Goal: Task Accomplishment & Management: Manage account settings

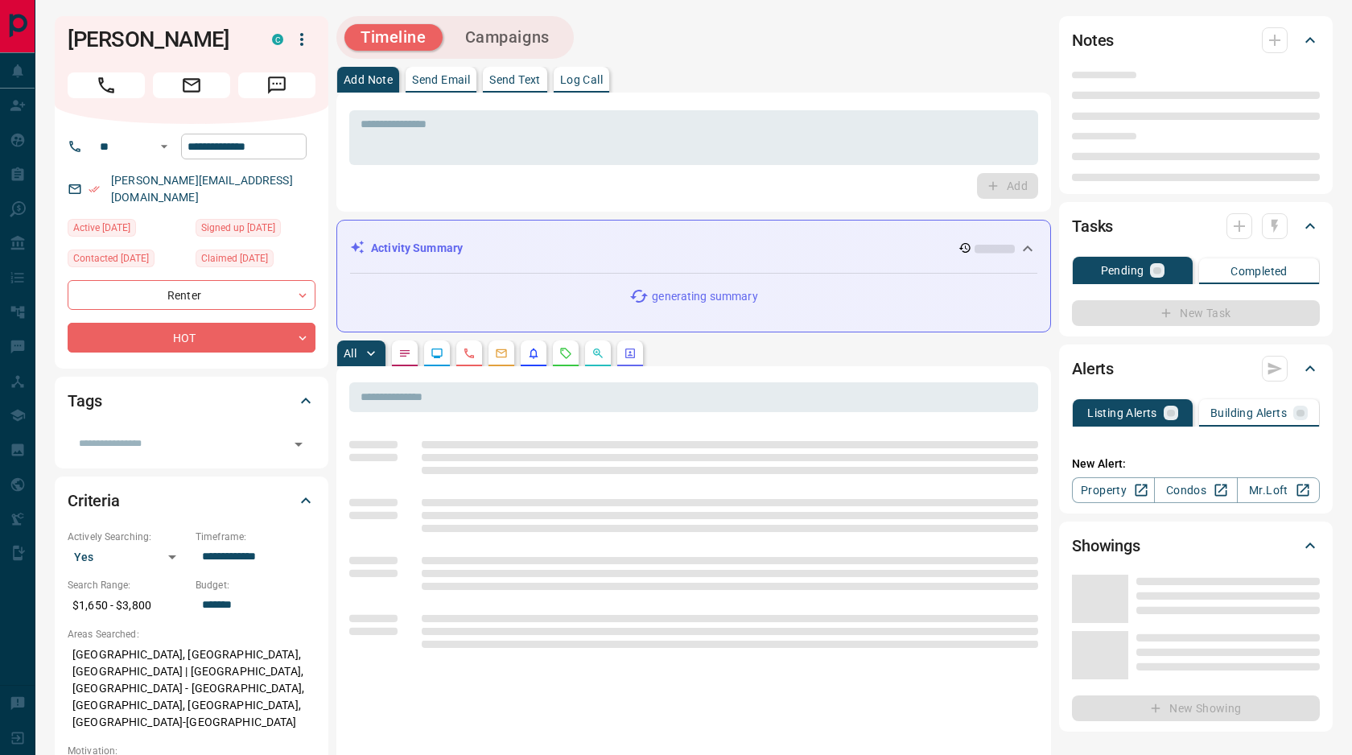
type input "**"
type input "**********"
type input "*"
type input "**********"
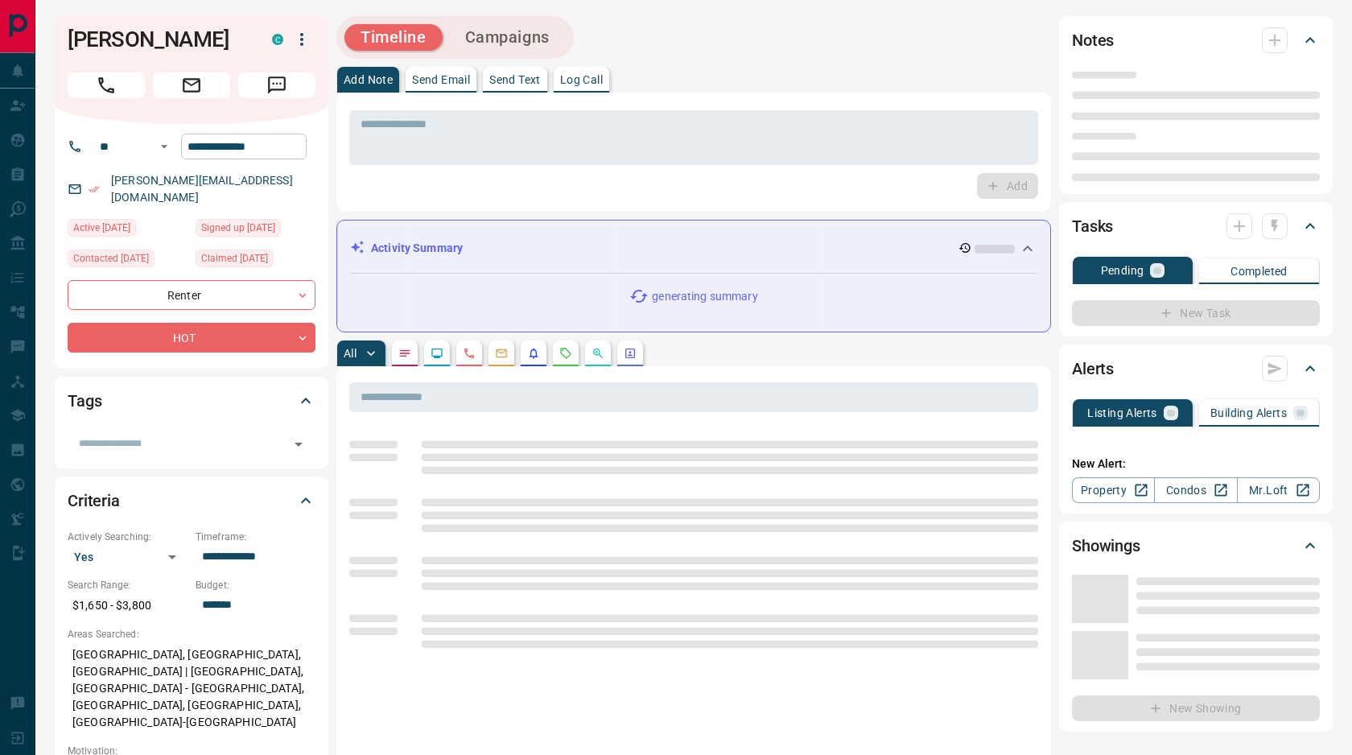
type input "*******"
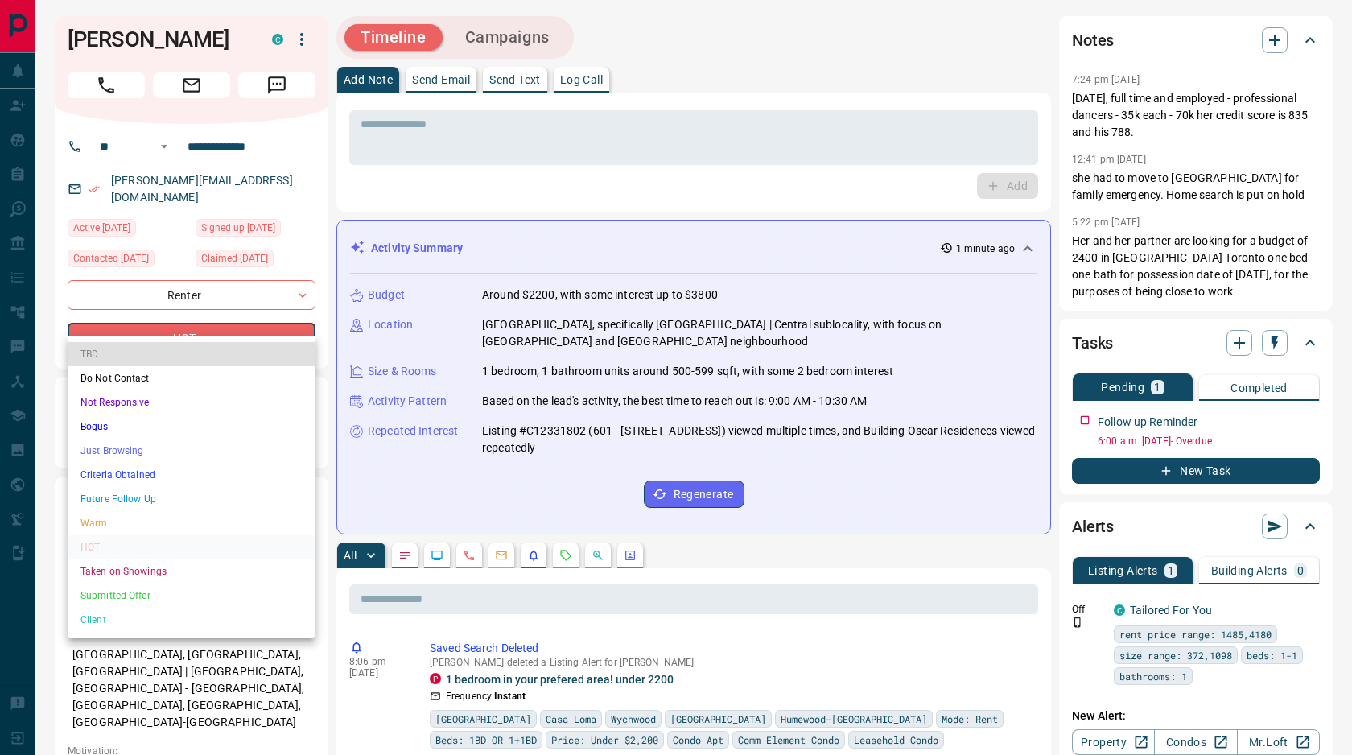
click at [150, 507] on li "Future Follow Up" at bounding box center [192, 499] width 248 height 24
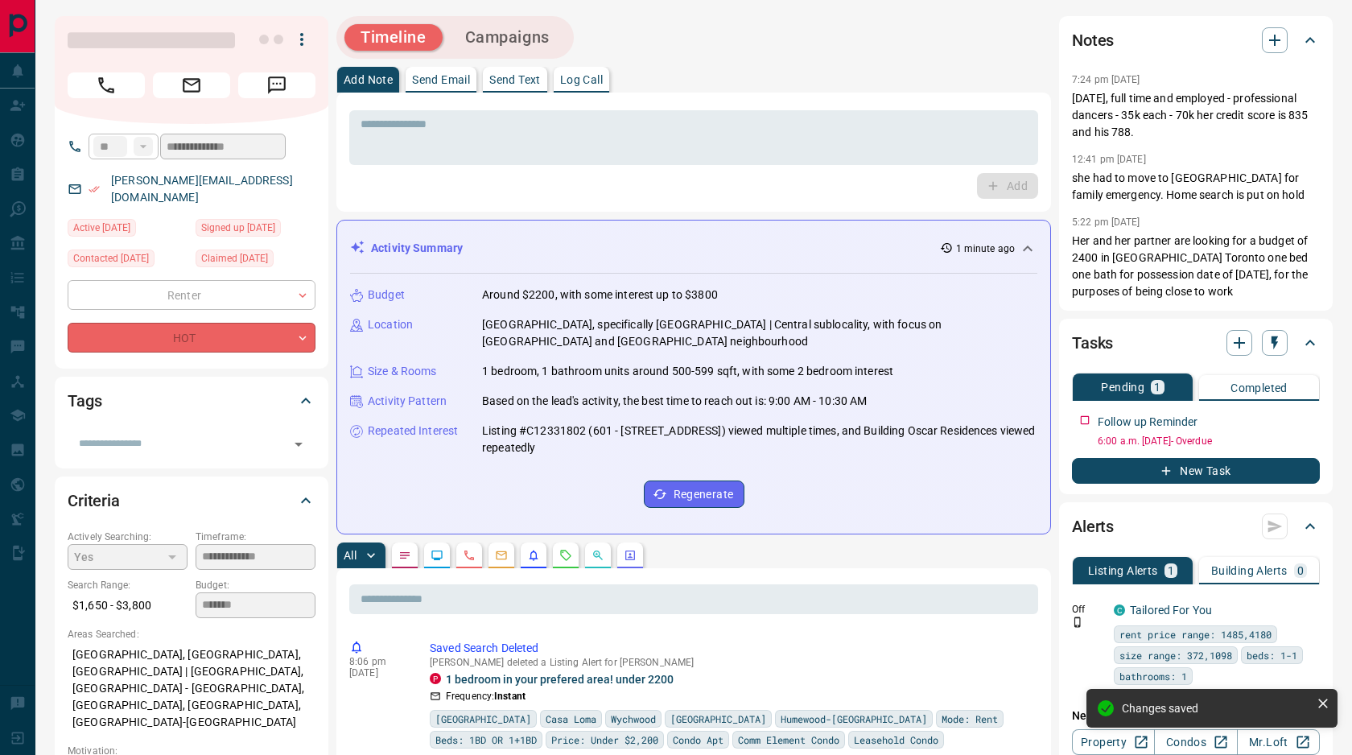
type input "*"
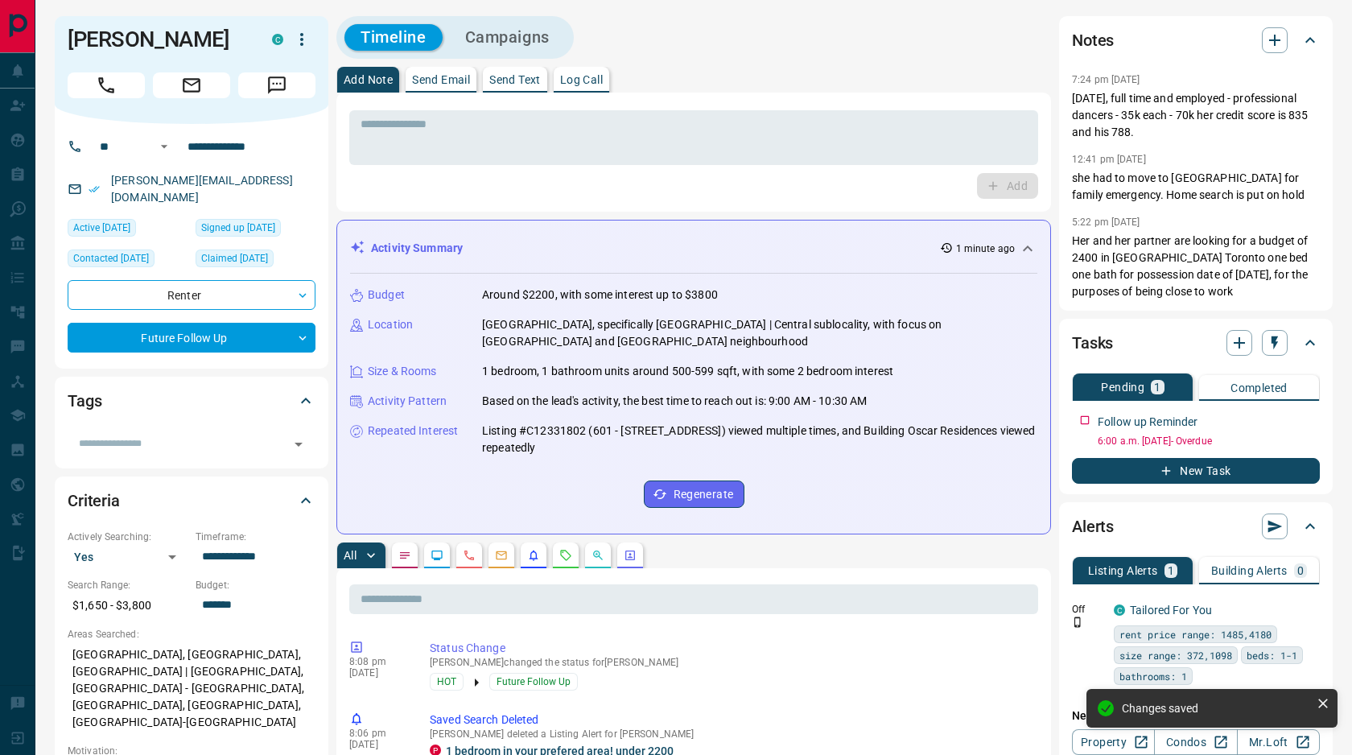
click at [495, 182] on div "Add" at bounding box center [693, 186] width 689 height 26
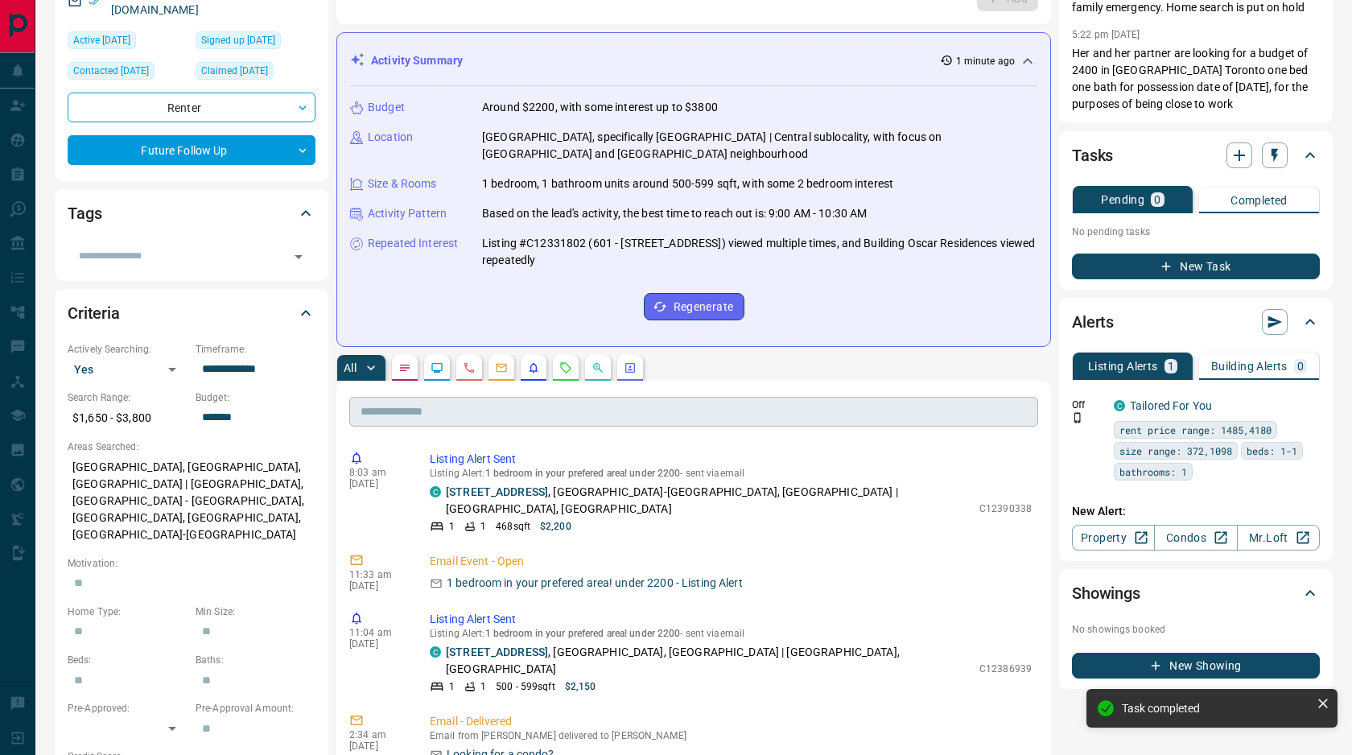
scroll to position [430, 0]
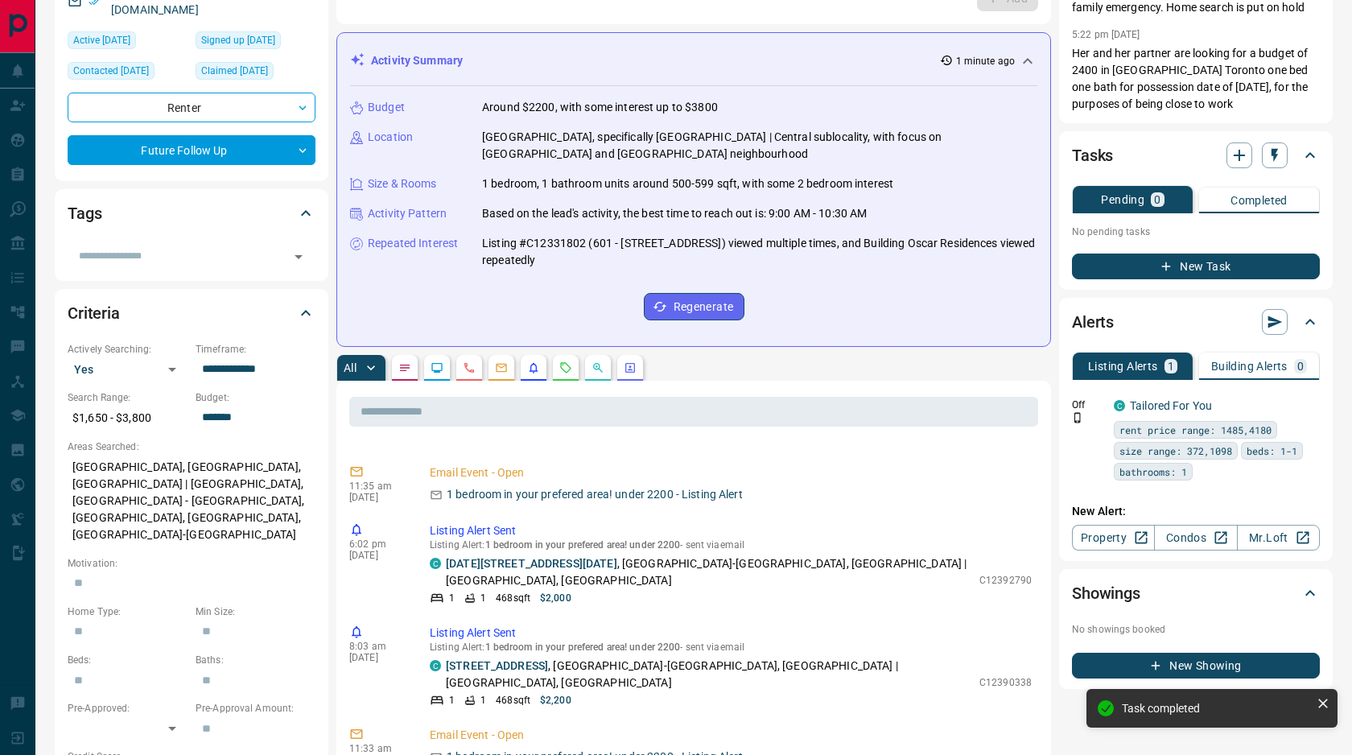
click at [504, 361] on icon "Emails" at bounding box center [501, 367] width 13 height 13
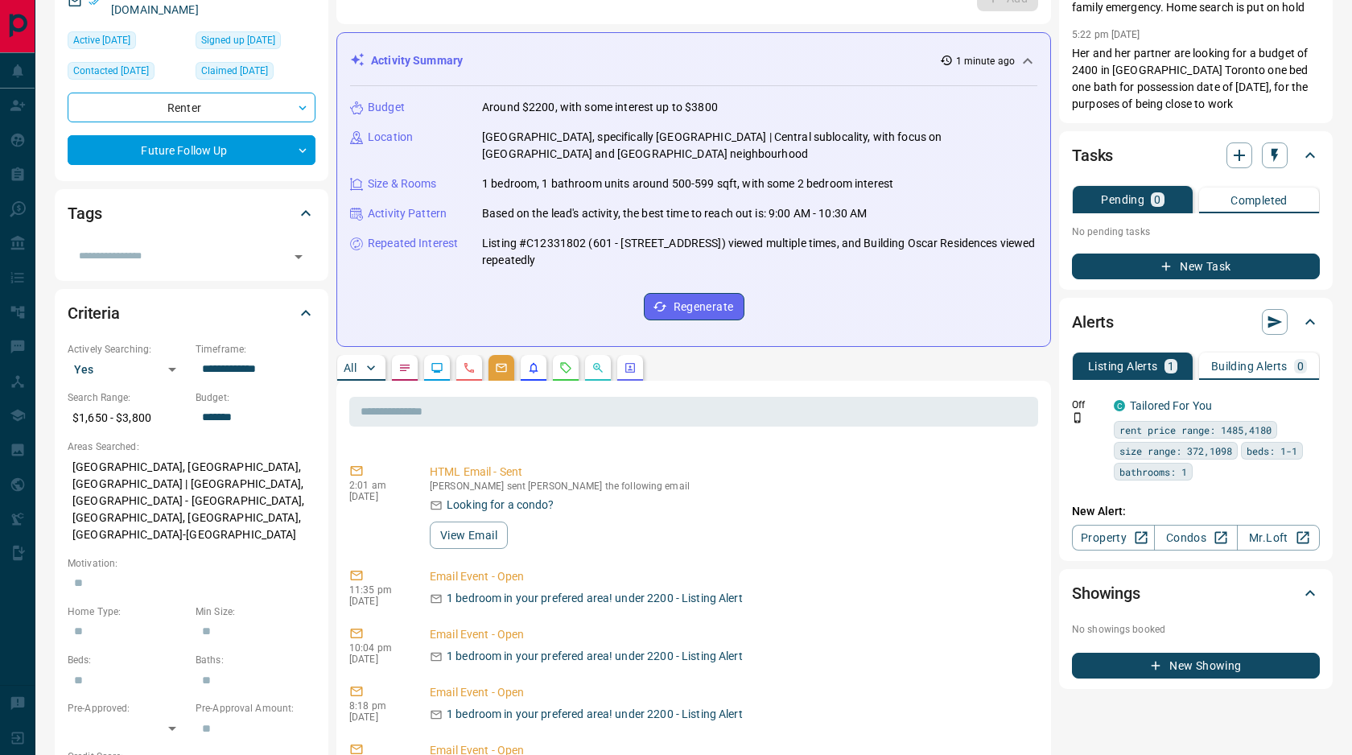
scroll to position [0, 0]
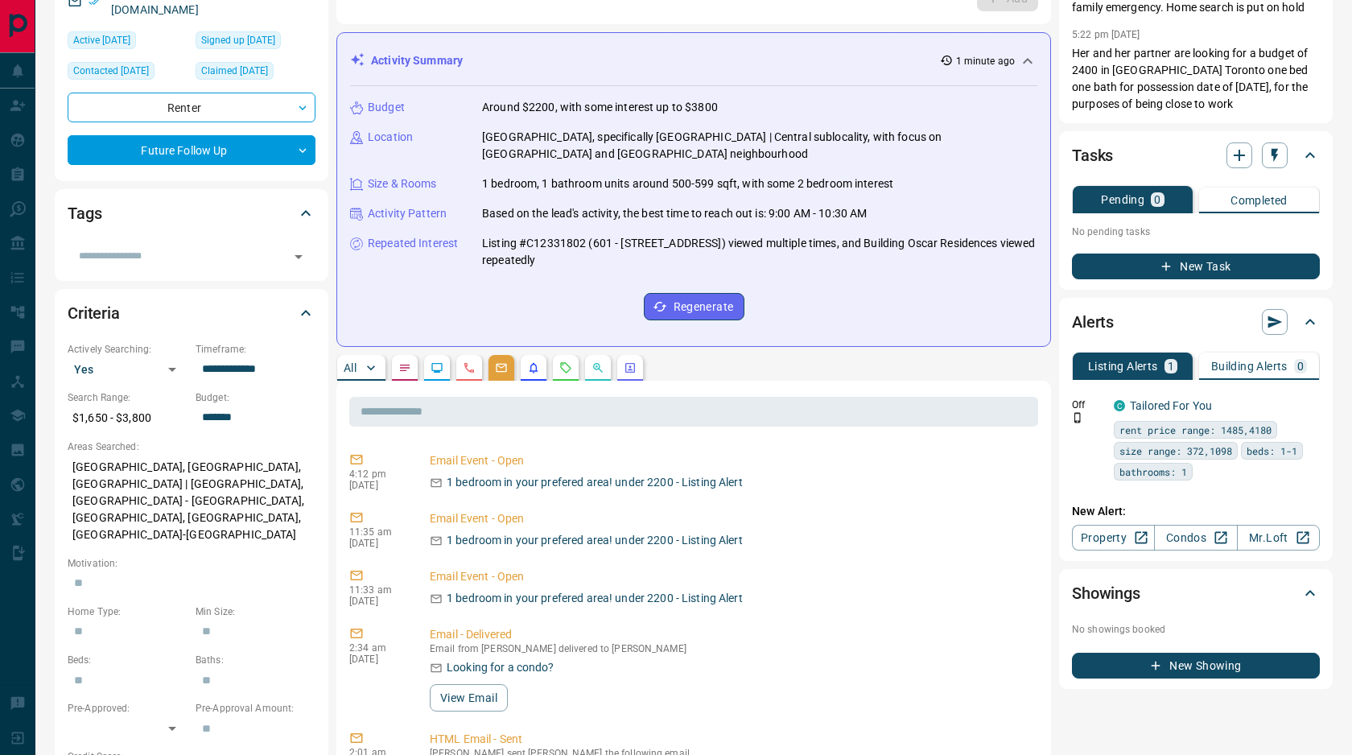
click at [561, 370] on icon "Requests" at bounding box center [565, 367] width 13 height 13
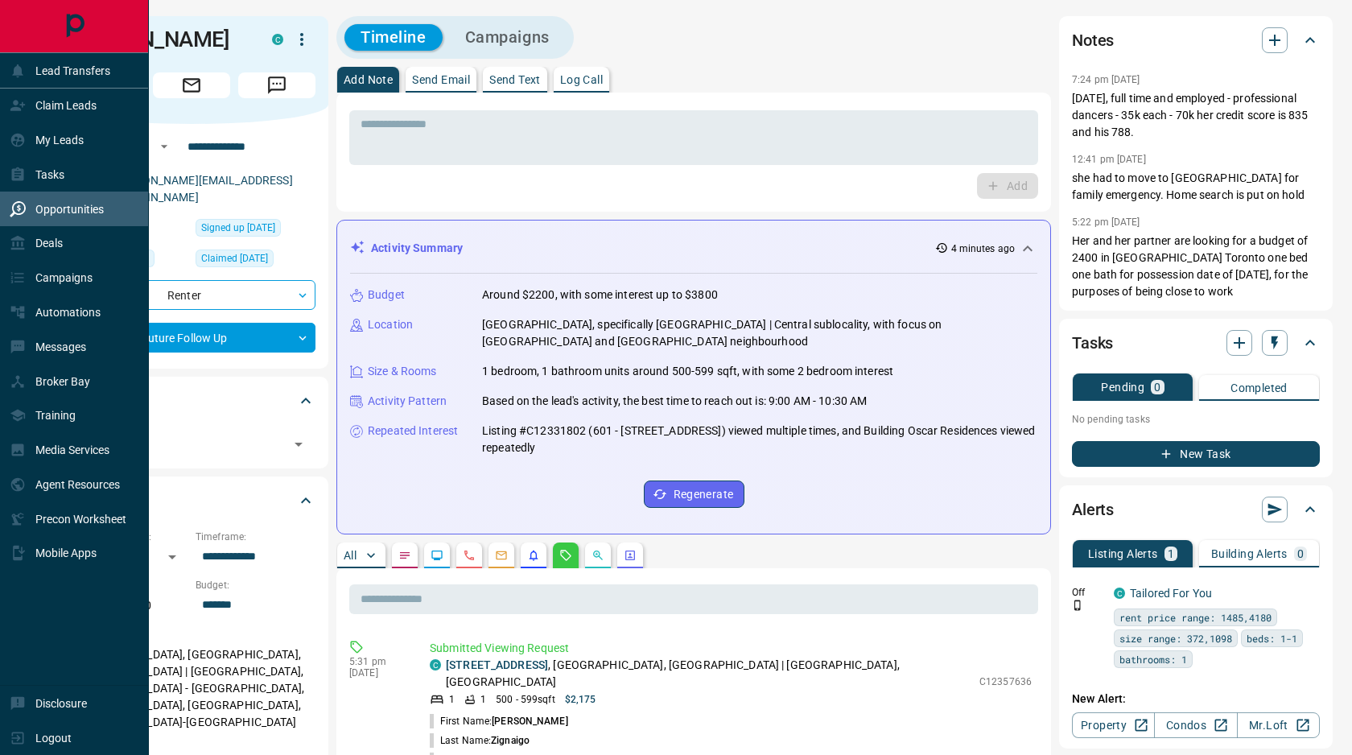
click at [64, 211] on p "Opportunities" at bounding box center [69, 209] width 68 height 13
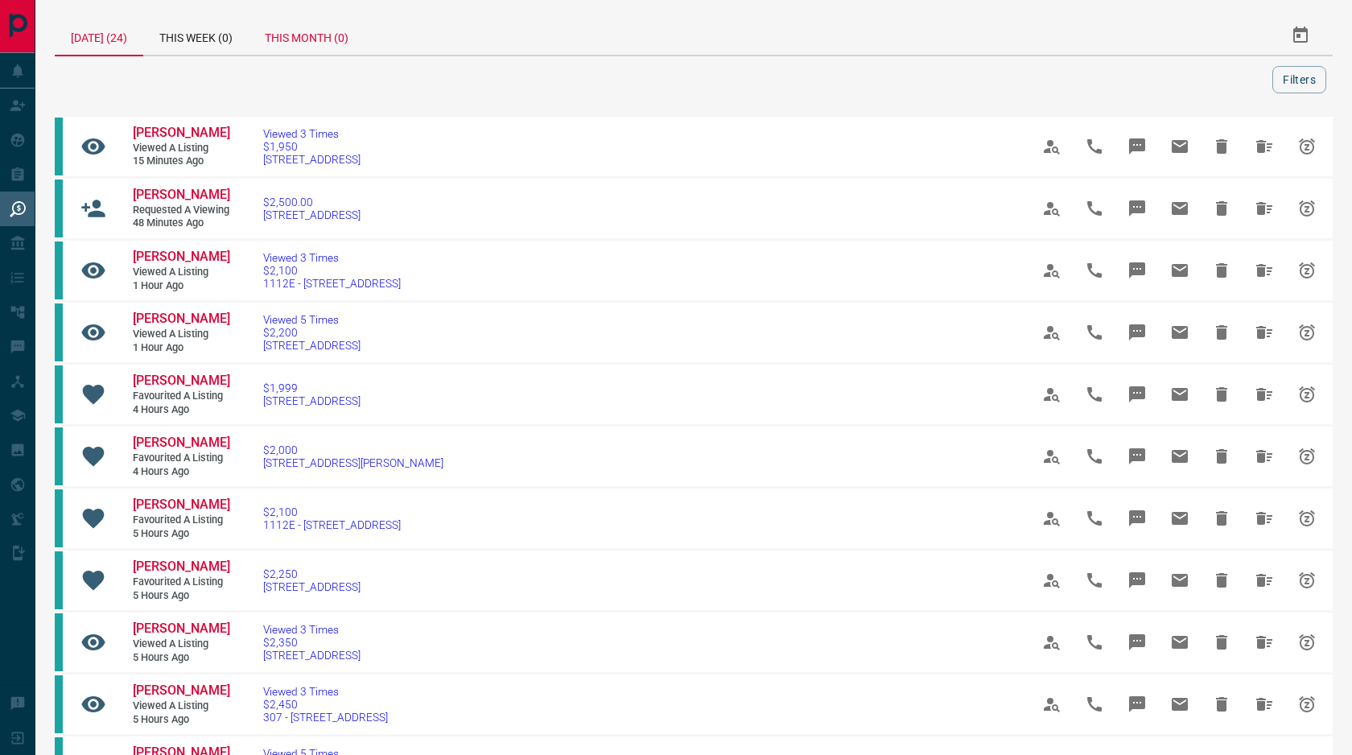
click at [311, 34] on div "This Month (0)" at bounding box center [307, 35] width 116 height 39
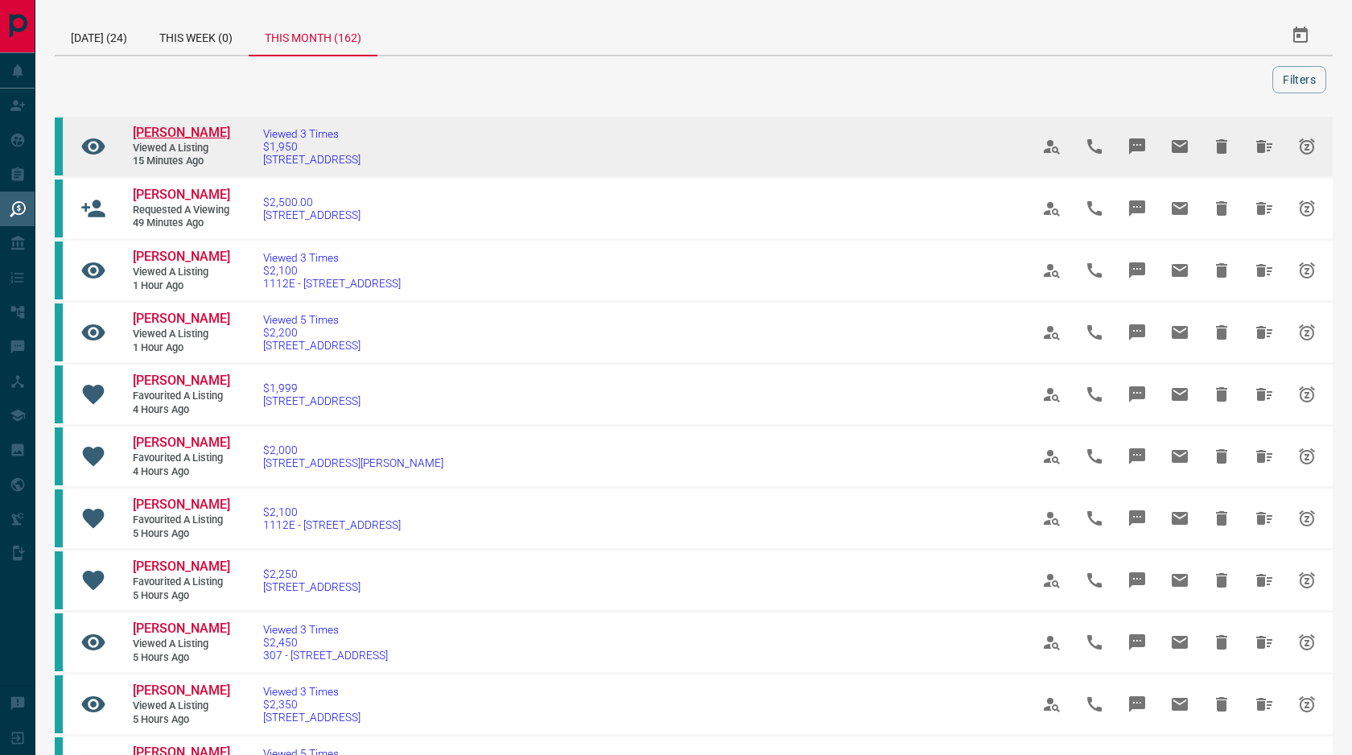
click at [176, 130] on span "[PERSON_NAME]" at bounding box center [181, 132] width 97 height 15
click at [1260, 146] on icon "Hide All from Quentin Molin" at bounding box center [1264, 146] width 16 height 13
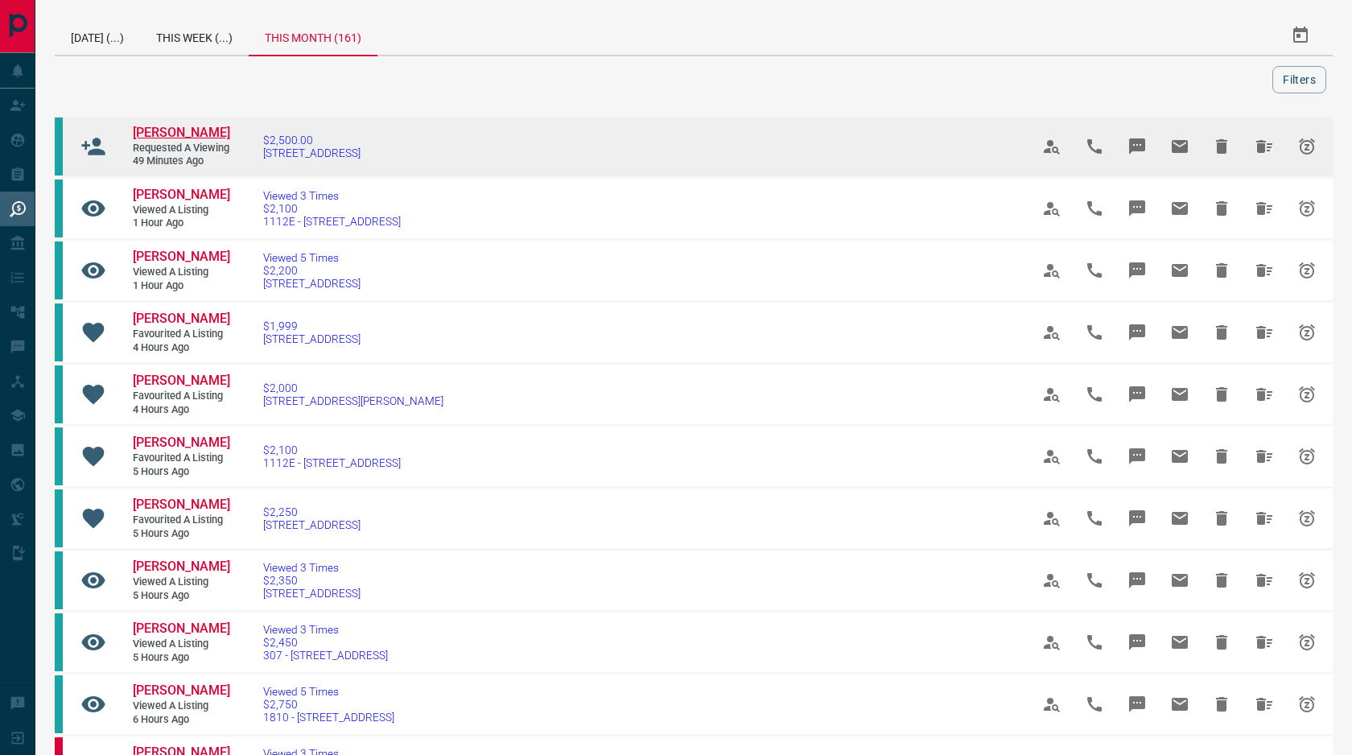
click at [186, 134] on span "[PERSON_NAME]" at bounding box center [181, 132] width 97 height 15
click at [1256, 165] on button "Hide All from Arshad Ahmed" at bounding box center [1264, 146] width 39 height 39
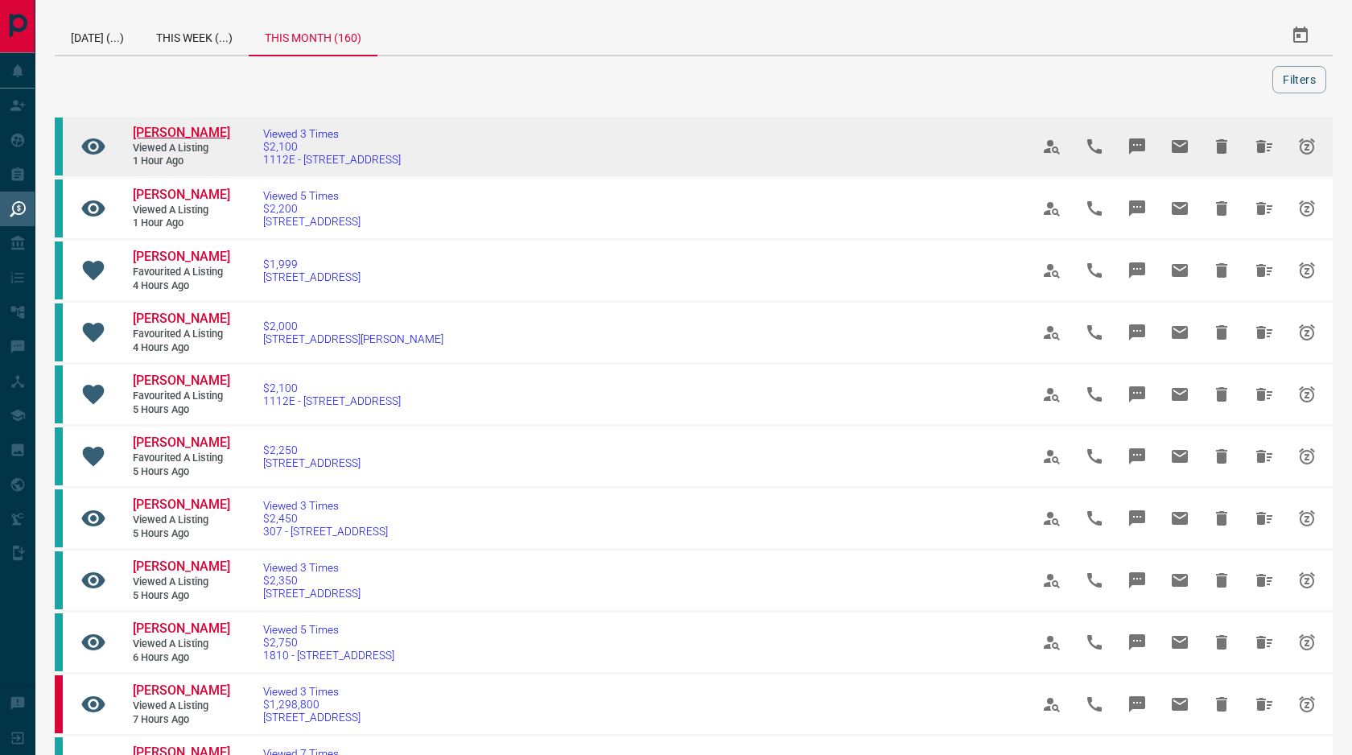
click at [188, 138] on span "[PERSON_NAME]" at bounding box center [181, 132] width 97 height 15
click at [1267, 146] on icon "Hide All from Diana Muñoz" at bounding box center [1264, 146] width 16 height 13
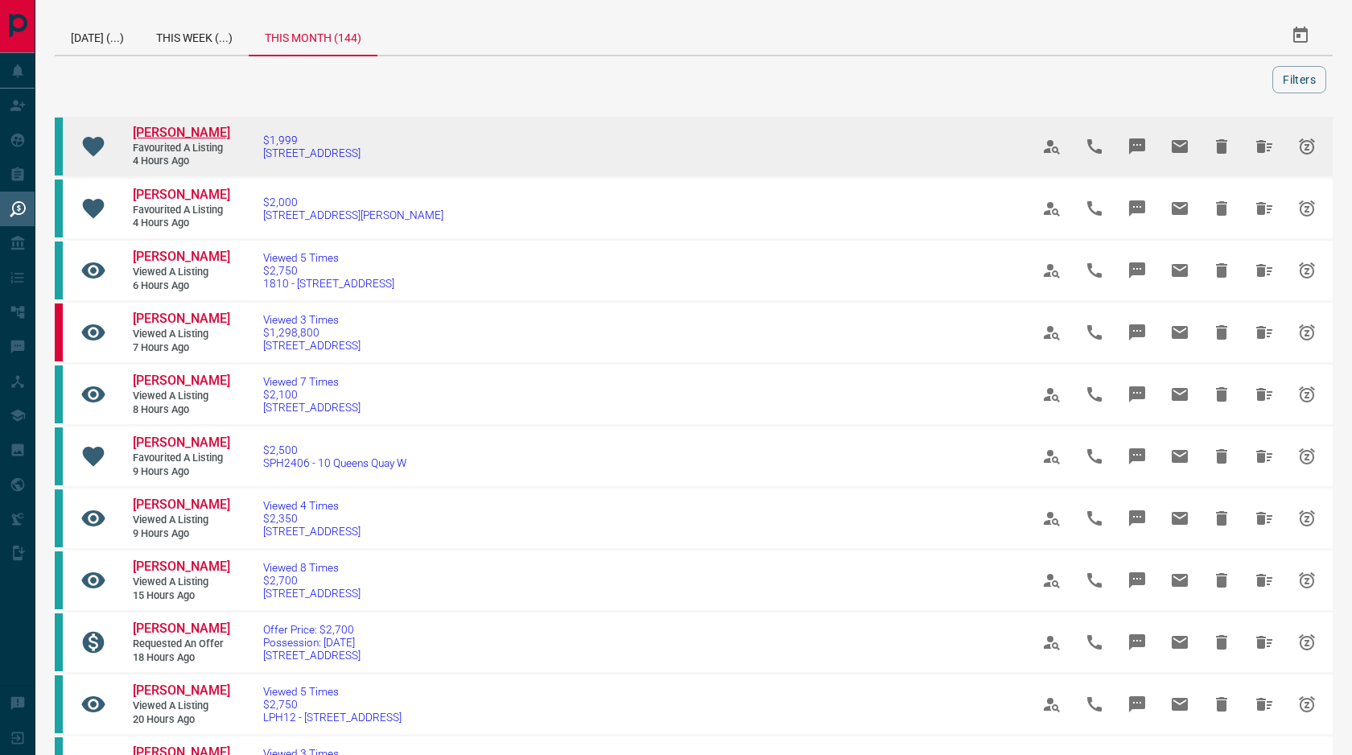
click at [163, 140] on span "[PERSON_NAME]" at bounding box center [181, 132] width 97 height 15
click at [1257, 143] on icon "Hide All from Ashwat Gupta" at bounding box center [1263, 146] width 19 height 19
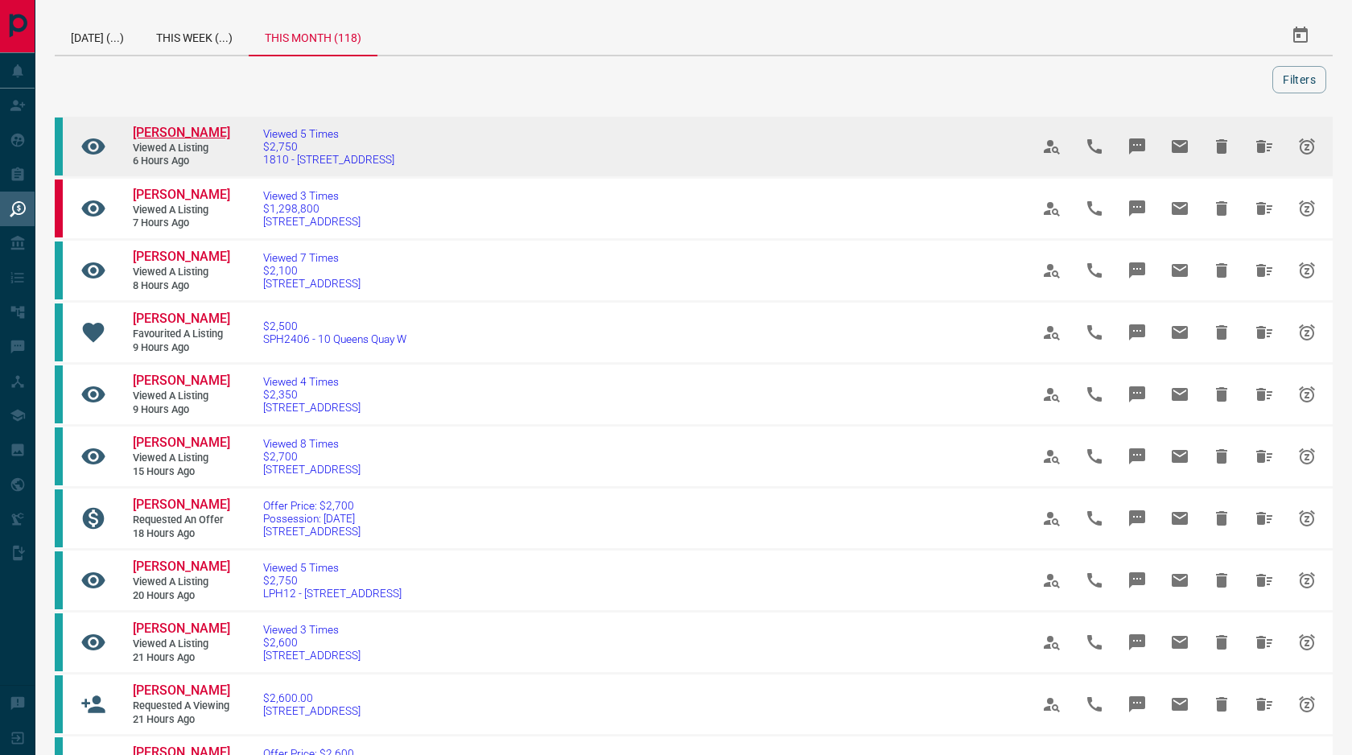
click at [208, 132] on span "[PERSON_NAME]" at bounding box center [181, 132] width 97 height 15
click at [168, 130] on span "[PERSON_NAME]" at bounding box center [181, 132] width 97 height 15
click at [1266, 143] on icon "Hide All from Isabella Gomez" at bounding box center [1263, 146] width 19 height 19
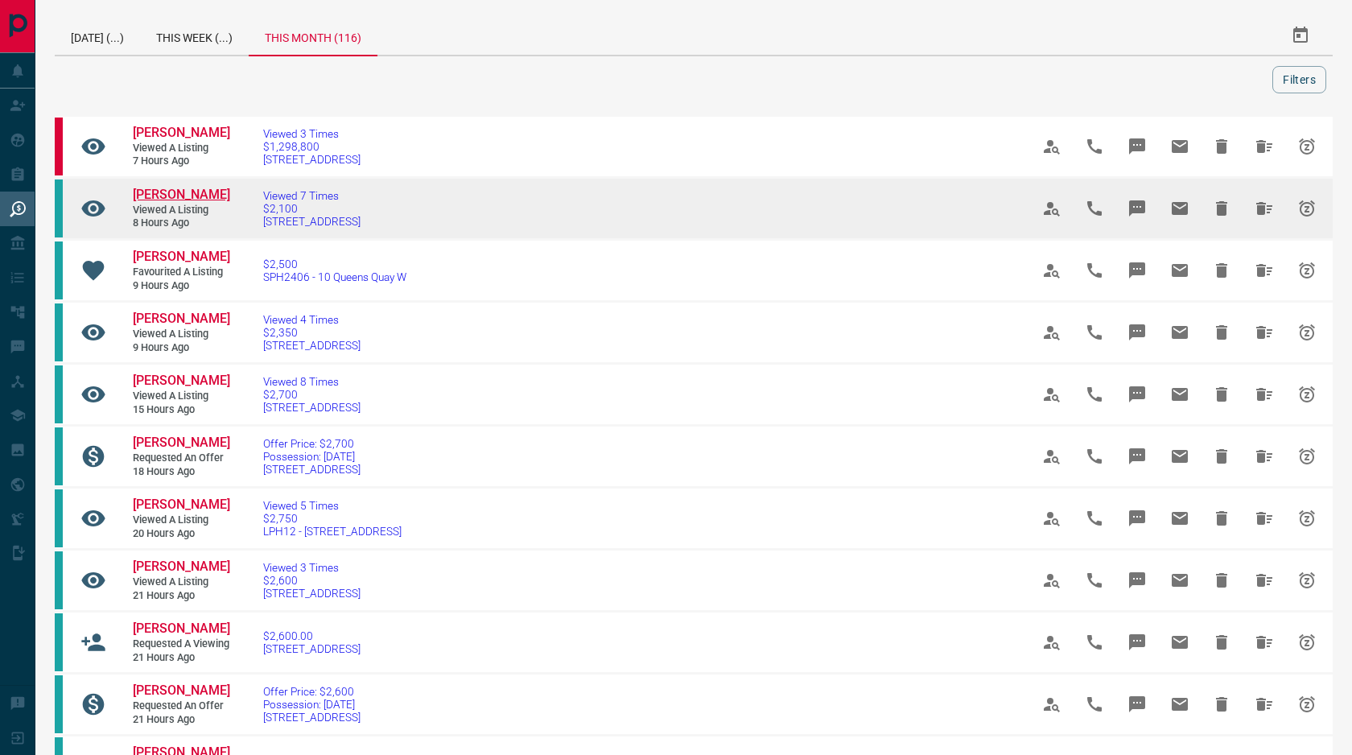
click at [171, 202] on span "[PERSON_NAME]" at bounding box center [181, 194] width 97 height 15
click at [1250, 224] on button "Hide All from Carlos Mancilla" at bounding box center [1264, 208] width 39 height 39
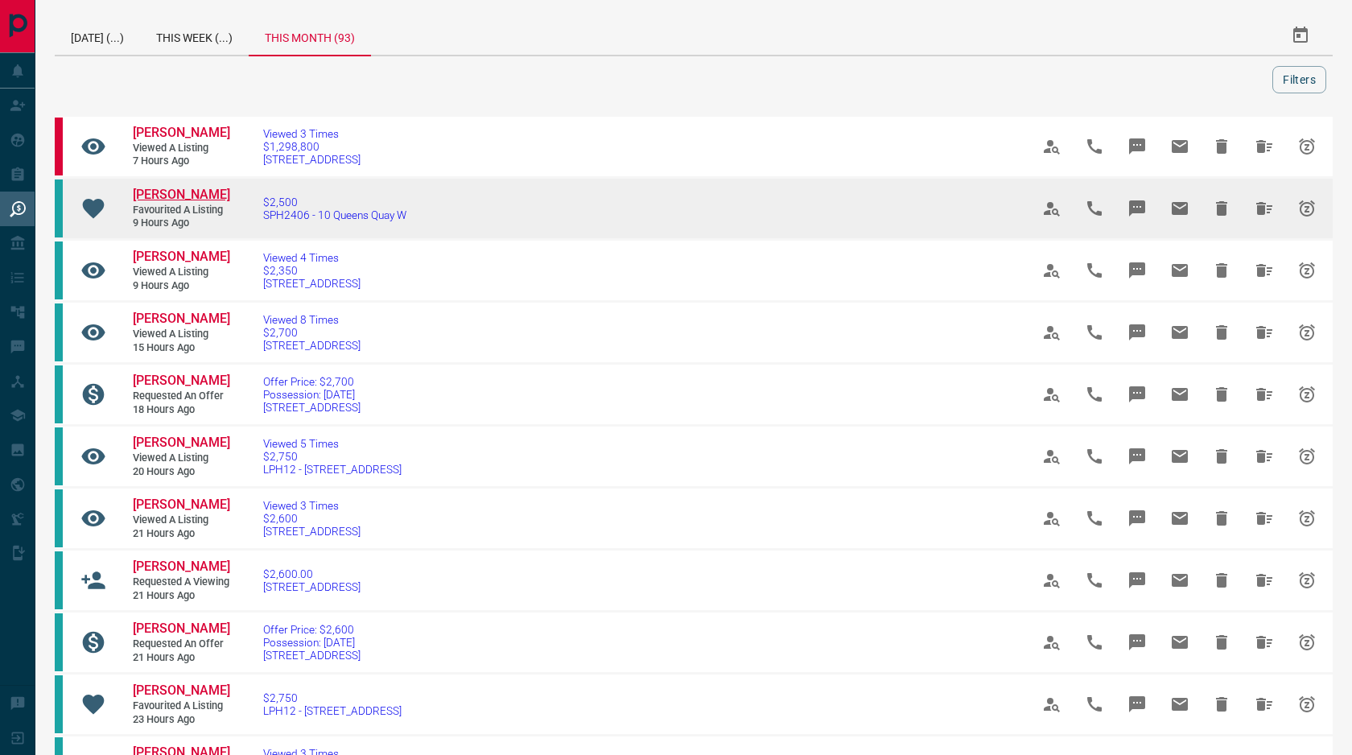
click at [187, 202] on span "[PERSON_NAME]" at bounding box center [181, 194] width 97 height 15
click at [1278, 228] on button "Hide All from Pelin Arslan" at bounding box center [1264, 208] width 39 height 39
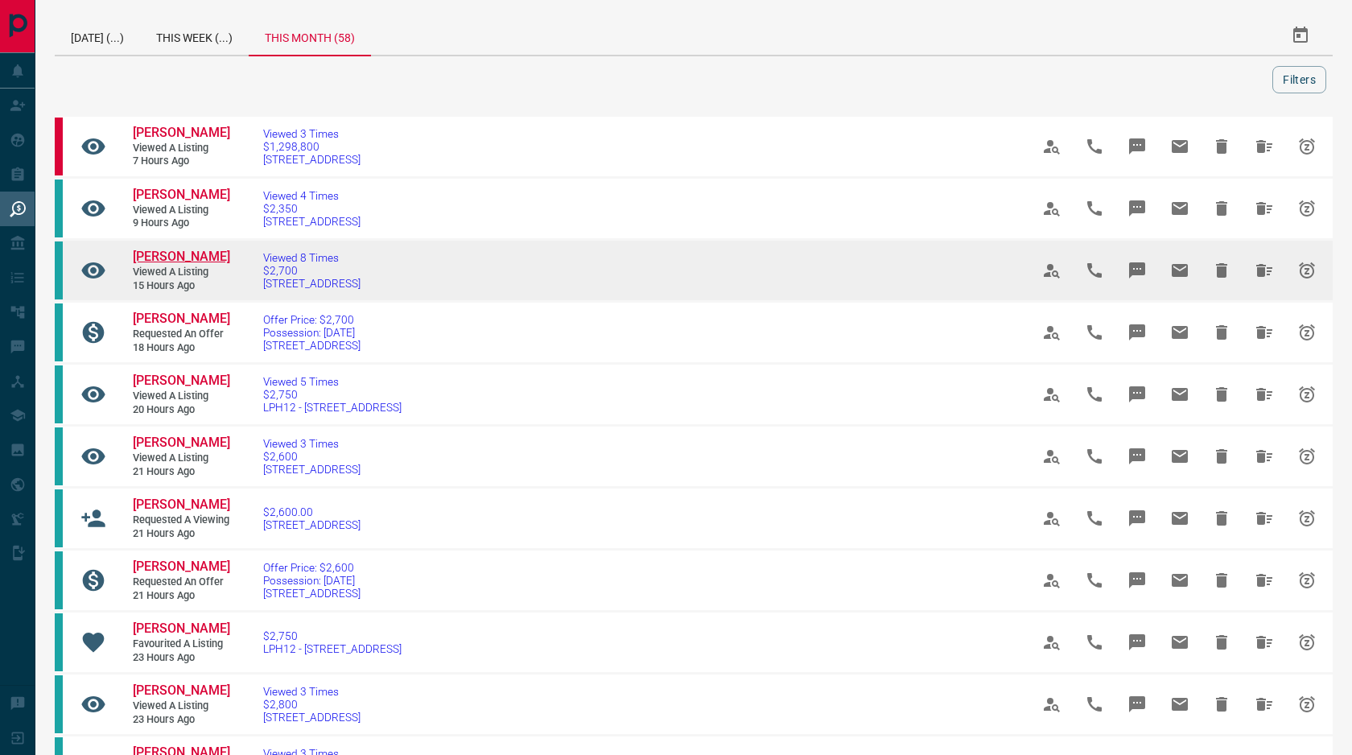
click at [167, 264] on span "[PERSON_NAME]" at bounding box center [181, 256] width 97 height 15
click at [1262, 277] on icon "Hide All from Rita Haileab" at bounding box center [1264, 270] width 16 height 13
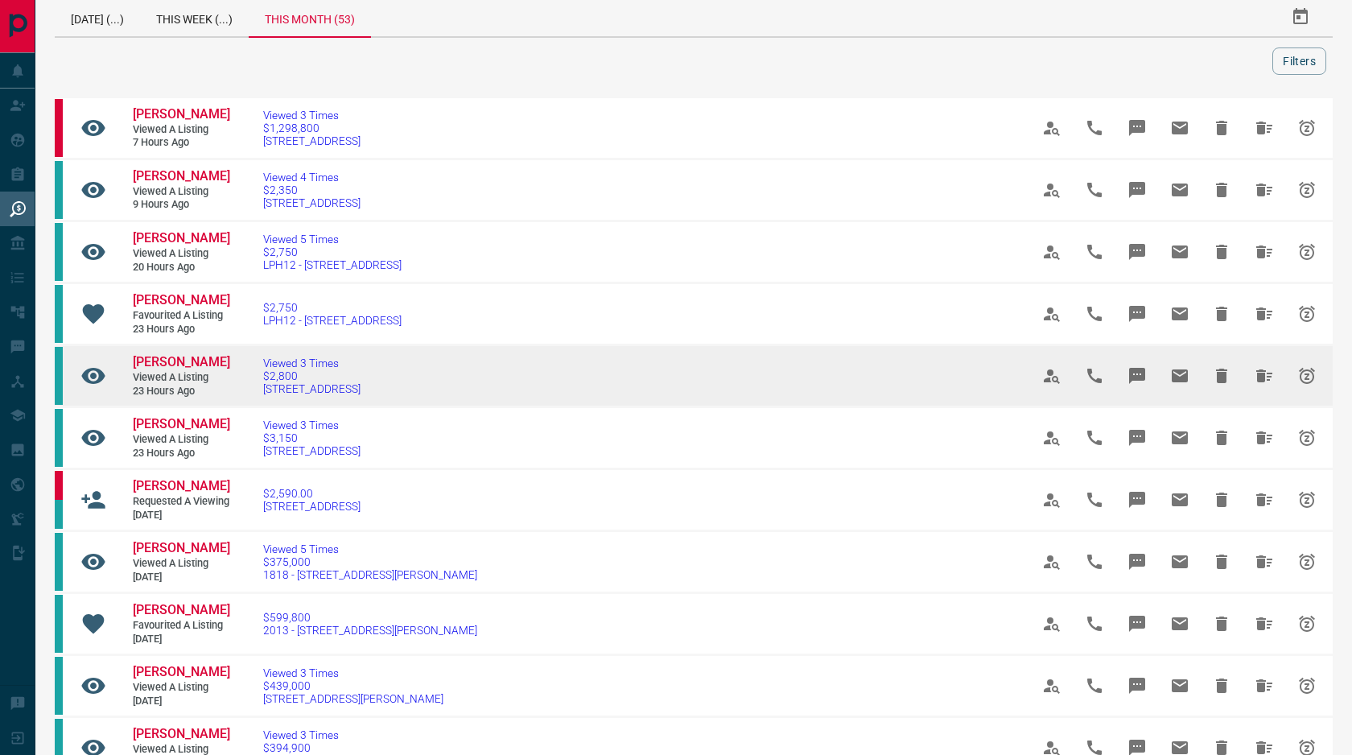
scroll to position [21, 0]
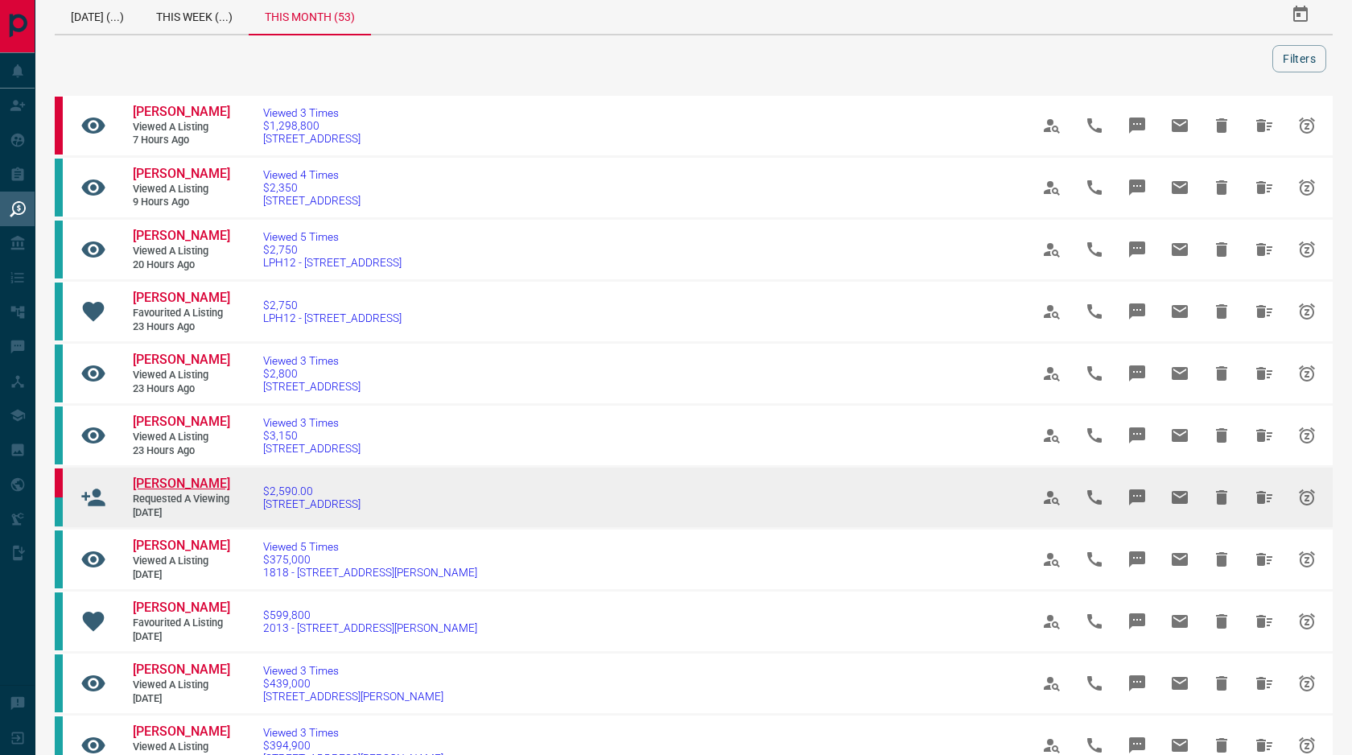
click at [186, 491] on span "[PERSON_NAME]" at bounding box center [181, 483] width 97 height 15
